Goal: Find specific page/section

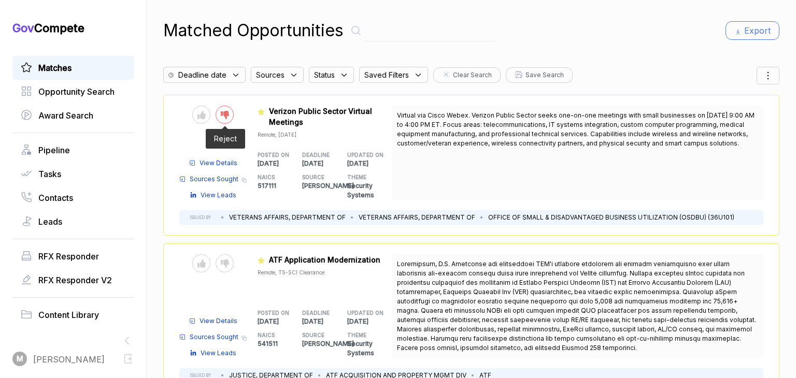
click at [232, 119] on div at bounding box center [225, 115] width 18 height 18
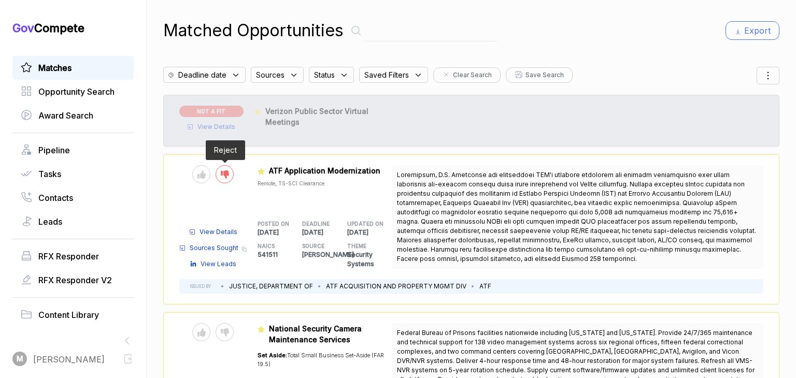
click at [228, 174] on icon at bounding box center [225, 174] width 8 height 8
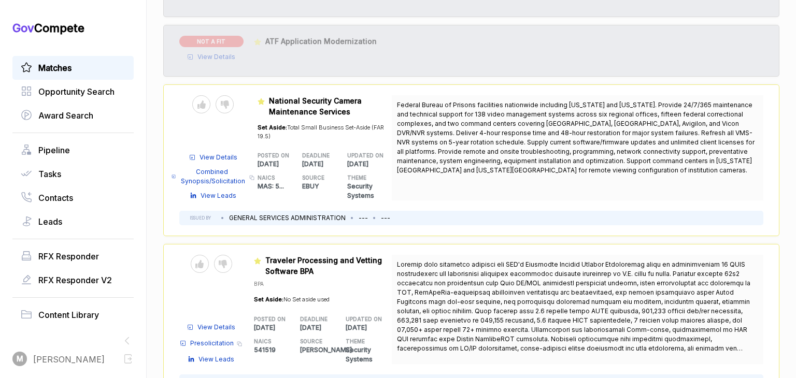
scroll to position [128, 0]
click at [229, 102] on icon at bounding box center [225, 106] width 8 height 8
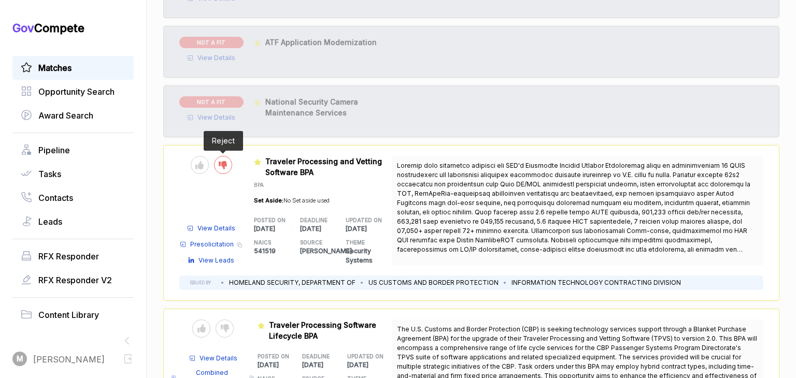
click at [227, 161] on icon at bounding box center [223, 165] width 8 height 8
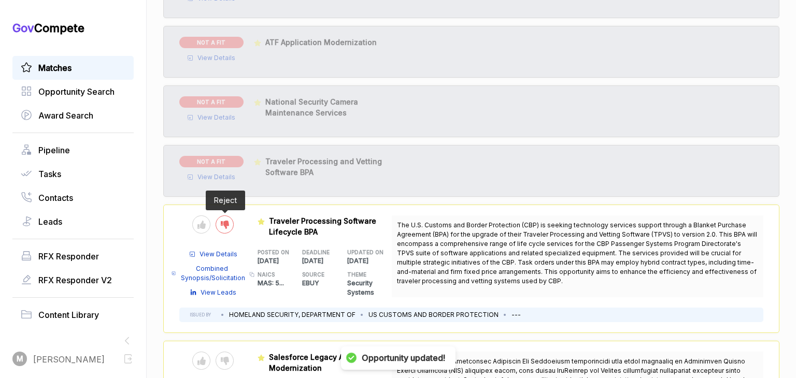
click at [229, 224] on icon at bounding box center [225, 225] width 8 height 8
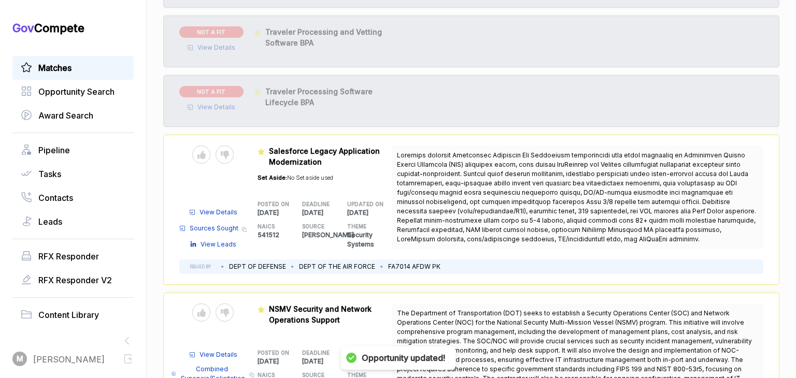
scroll to position [261, 0]
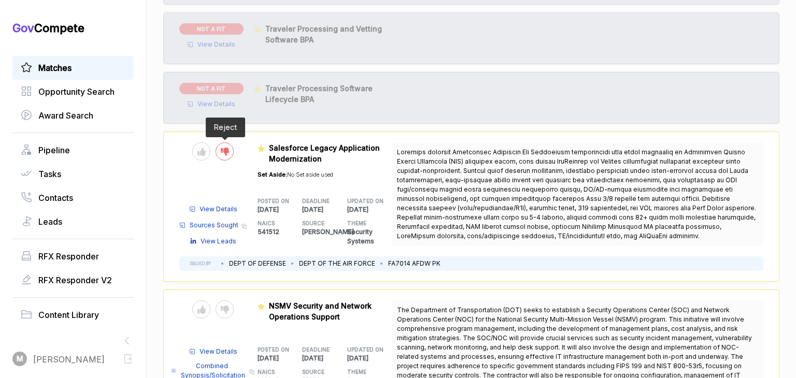
click at [227, 146] on div at bounding box center [225, 151] width 18 height 18
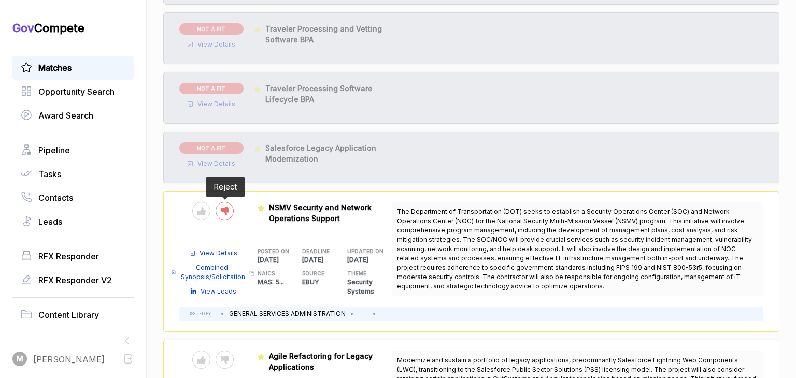
click at [229, 213] on icon at bounding box center [225, 211] width 8 height 8
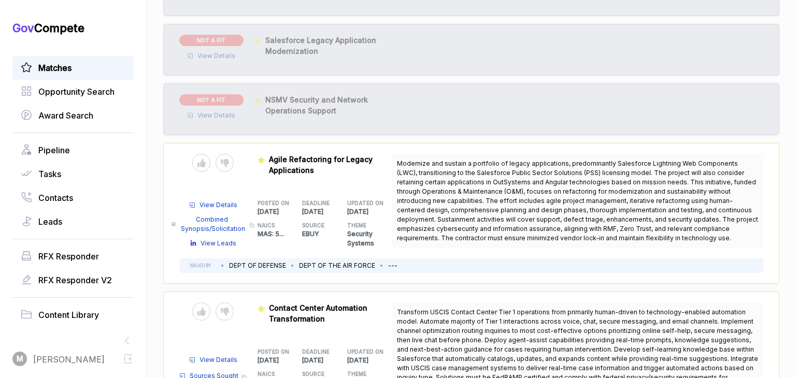
scroll to position [370, 0]
click at [229, 164] on icon at bounding box center [225, 162] width 8 height 8
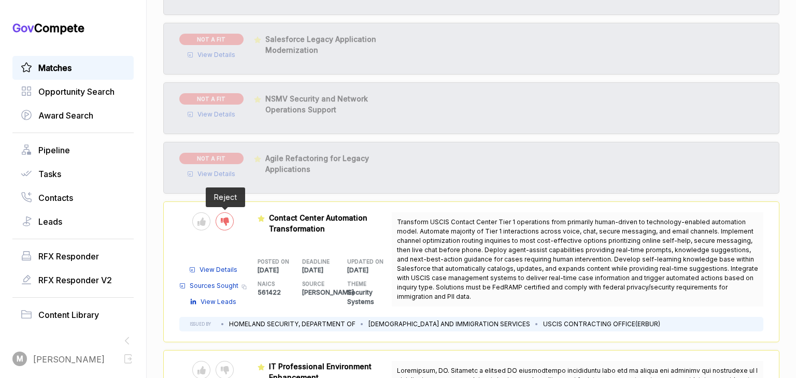
click at [229, 221] on icon at bounding box center [225, 222] width 8 height 8
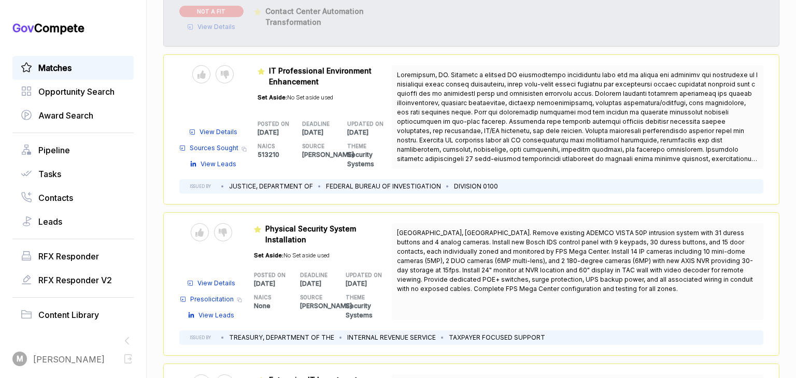
scroll to position [578, 0]
